Goal: Check status: Check status

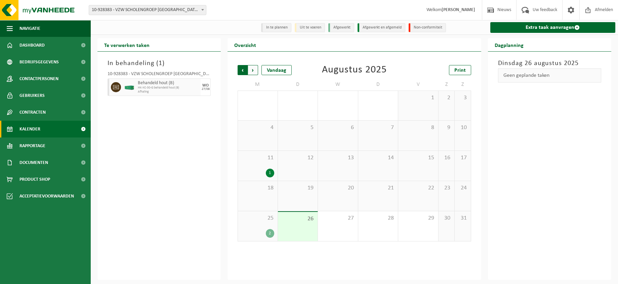
click at [250, 69] on span "Volgende" at bounding box center [253, 70] width 10 height 10
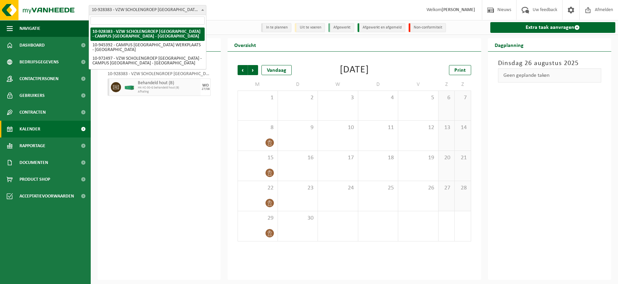
click at [203, 8] on span at bounding box center [202, 9] width 7 height 9
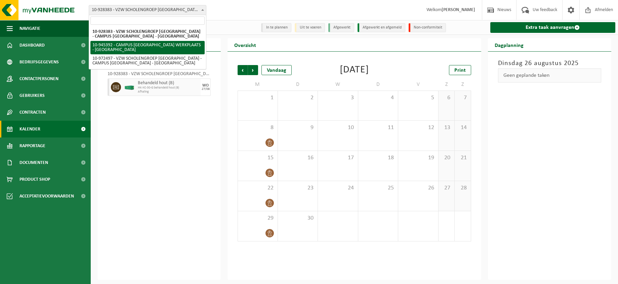
select select "141202"
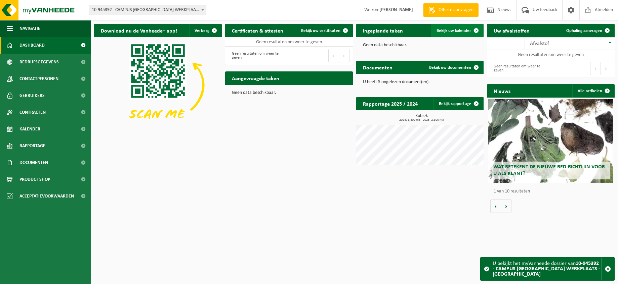
click at [447, 29] on span "Bekijk uw kalender" at bounding box center [453, 31] width 35 height 4
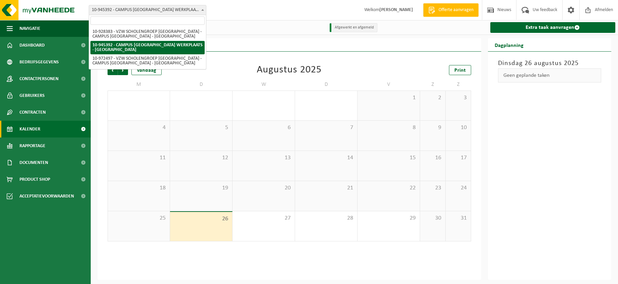
click at [202, 10] on b at bounding box center [202, 10] width 3 height 2
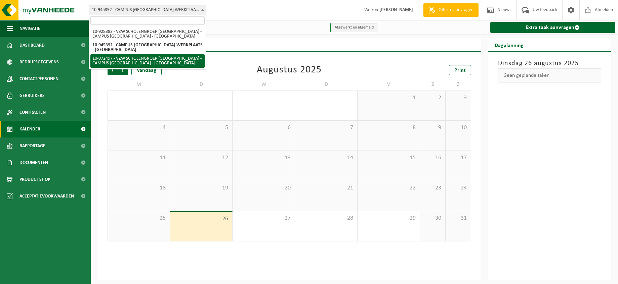
select select "156430"
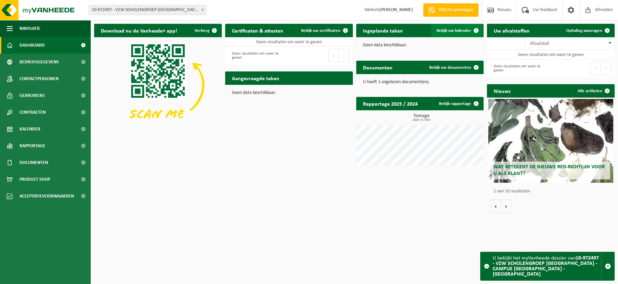
click at [456, 31] on span "Bekijk uw kalender" at bounding box center [453, 31] width 35 height 4
